Goal: Task Accomplishment & Management: Manage account settings

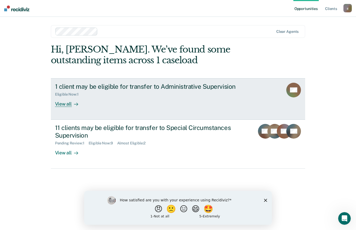
click at [66, 106] on div "View all" at bounding box center [69, 101] width 29 height 10
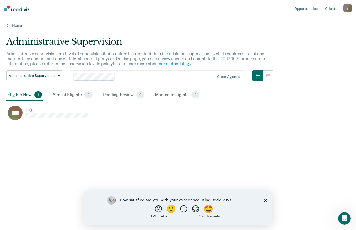
scroll to position [150, 339]
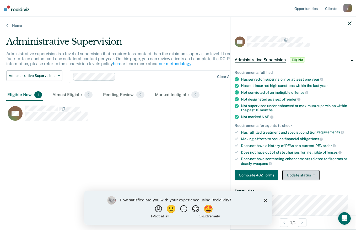
click at [313, 174] on icon "button" at bounding box center [314, 174] width 2 height 1
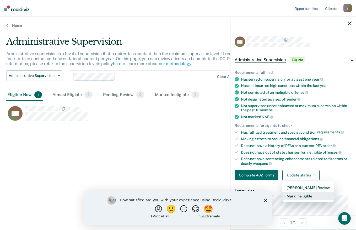
click at [314, 194] on button "Mark Ineligible" at bounding box center [307, 196] width 51 height 8
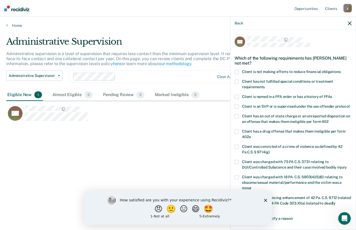
click at [237, 71] on span at bounding box center [237, 72] width 4 height 4
click at [341, 70] on input "Client is not making efforts to reduce financial obligations" at bounding box center [341, 70] width 0 height 0
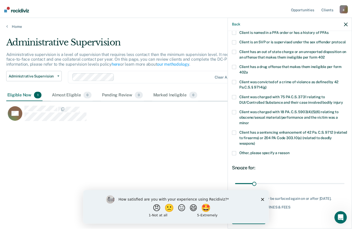
scroll to position [80, 0]
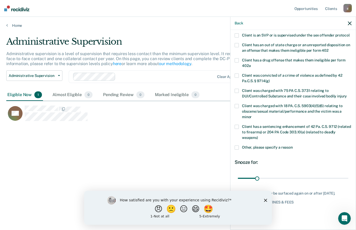
click at [265, 201] on icon "Close survey" at bounding box center [265, 199] width 3 height 3
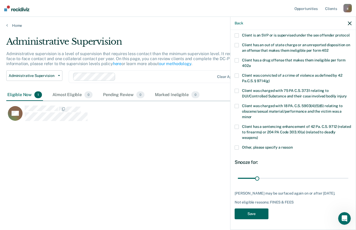
click at [264, 212] on button "Save" at bounding box center [252, 213] width 34 height 11
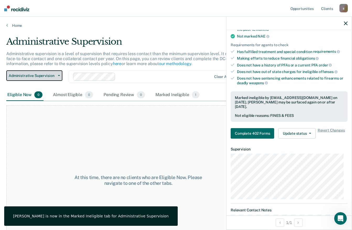
click at [54, 76] on span "Administrative Supervision" at bounding box center [32, 75] width 47 height 4
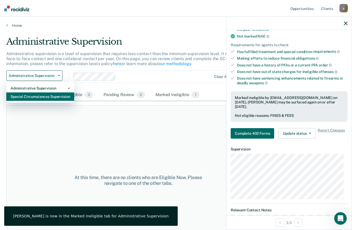
click at [62, 98] on div "Special Circumstances Supervision" at bounding box center [39, 96] width 59 height 8
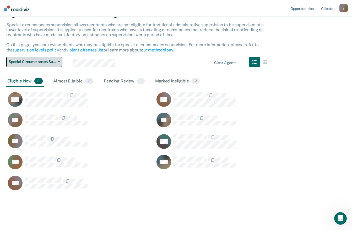
scroll to position [29, 0]
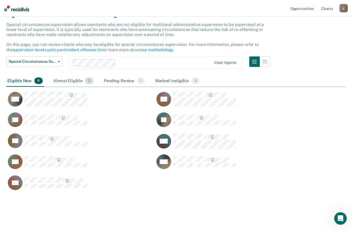
click at [79, 81] on div "Almost Eligible 2" at bounding box center [73, 81] width 42 height 12
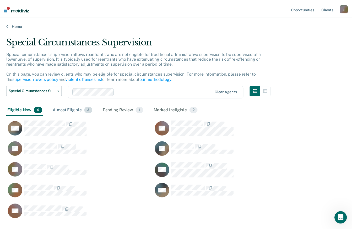
scroll to position [4, 4]
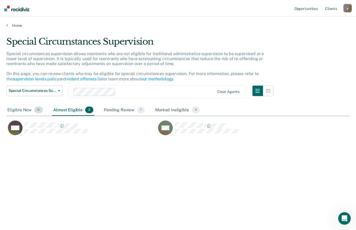
click at [25, 109] on div "Eligible Now 9" at bounding box center [24, 110] width 37 height 12
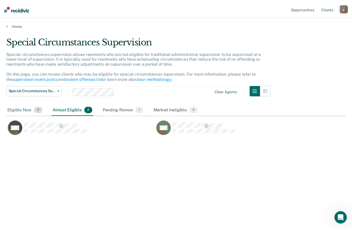
scroll to position [183, 335]
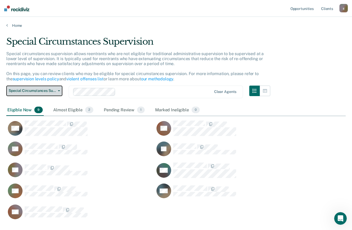
click at [52, 91] on span "Special Circumstances Supervision" at bounding box center [32, 90] width 47 height 4
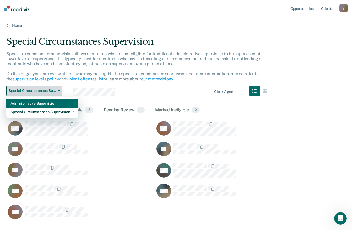
click at [57, 111] on div "Special Circumstances Supervision" at bounding box center [42, 111] width 64 height 8
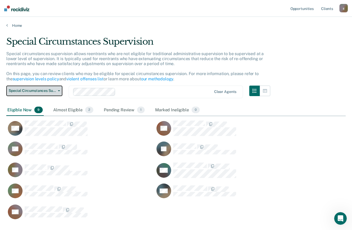
click at [56, 90] on span "button" at bounding box center [58, 90] width 4 height 1
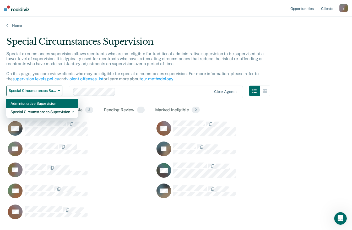
click at [54, 103] on div "Administrative Supervision" at bounding box center [42, 103] width 64 height 8
